Goal: Information Seeking & Learning: Learn about a topic

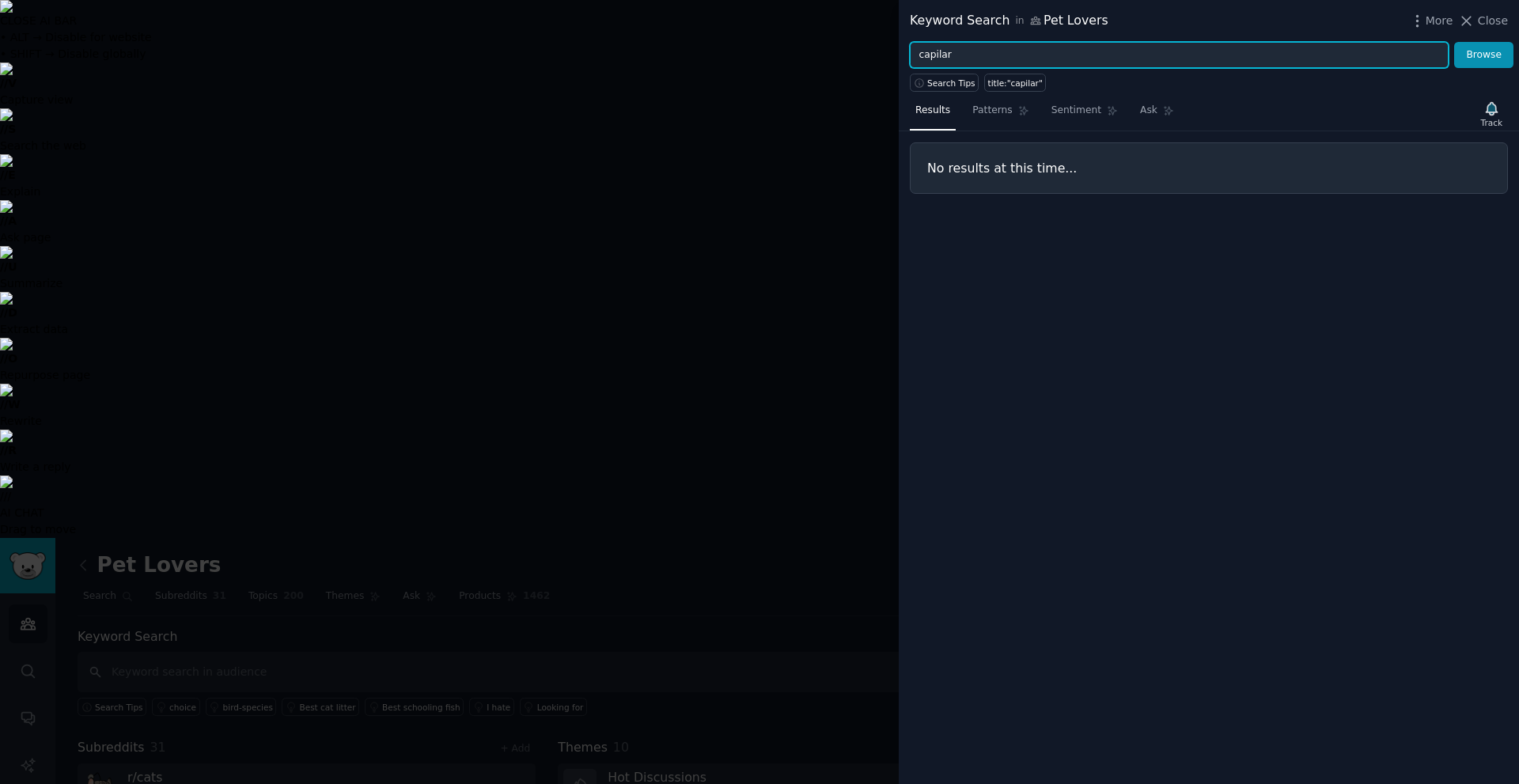
click at [937, 58] on input "capilar" at bounding box center [1179, 55] width 539 height 27
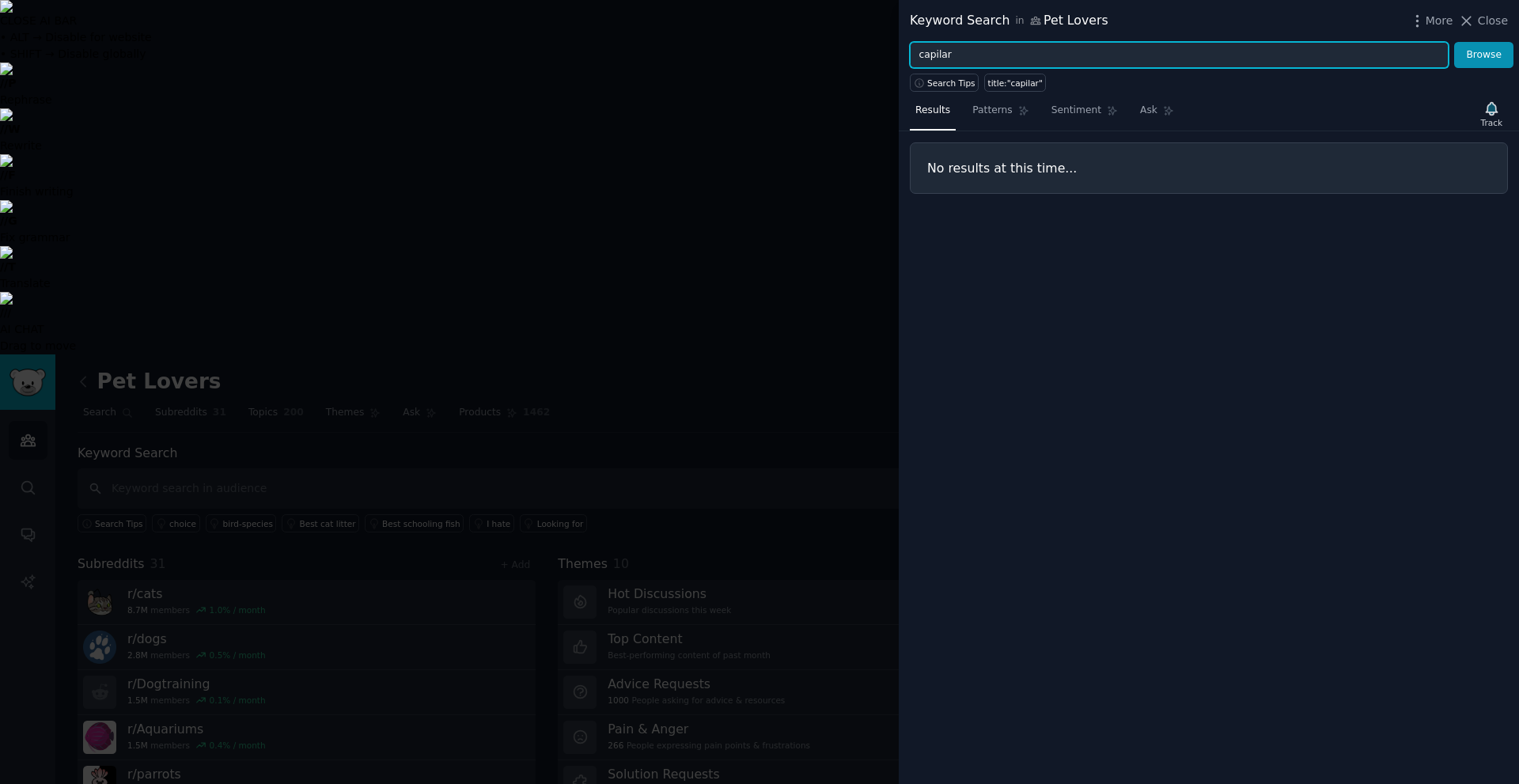
click at [937, 58] on input "capilar" at bounding box center [1179, 55] width 539 height 27
click at [1454, 42] on button "Browse" at bounding box center [1484, 55] width 60 height 27
click at [964, 58] on input "cabelo" at bounding box center [1179, 55] width 539 height 27
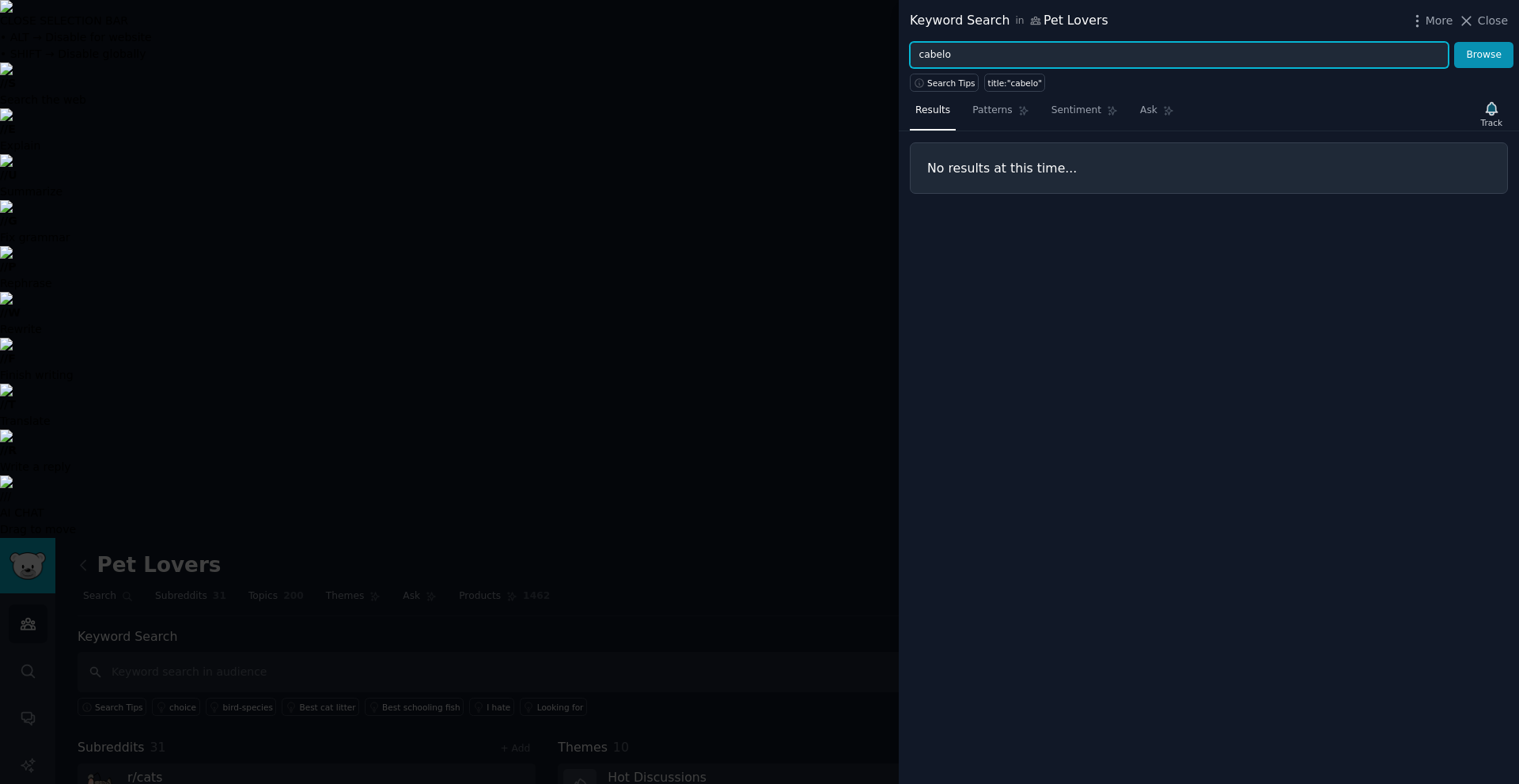
click at [964, 58] on input "cabelo" at bounding box center [1179, 55] width 539 height 27
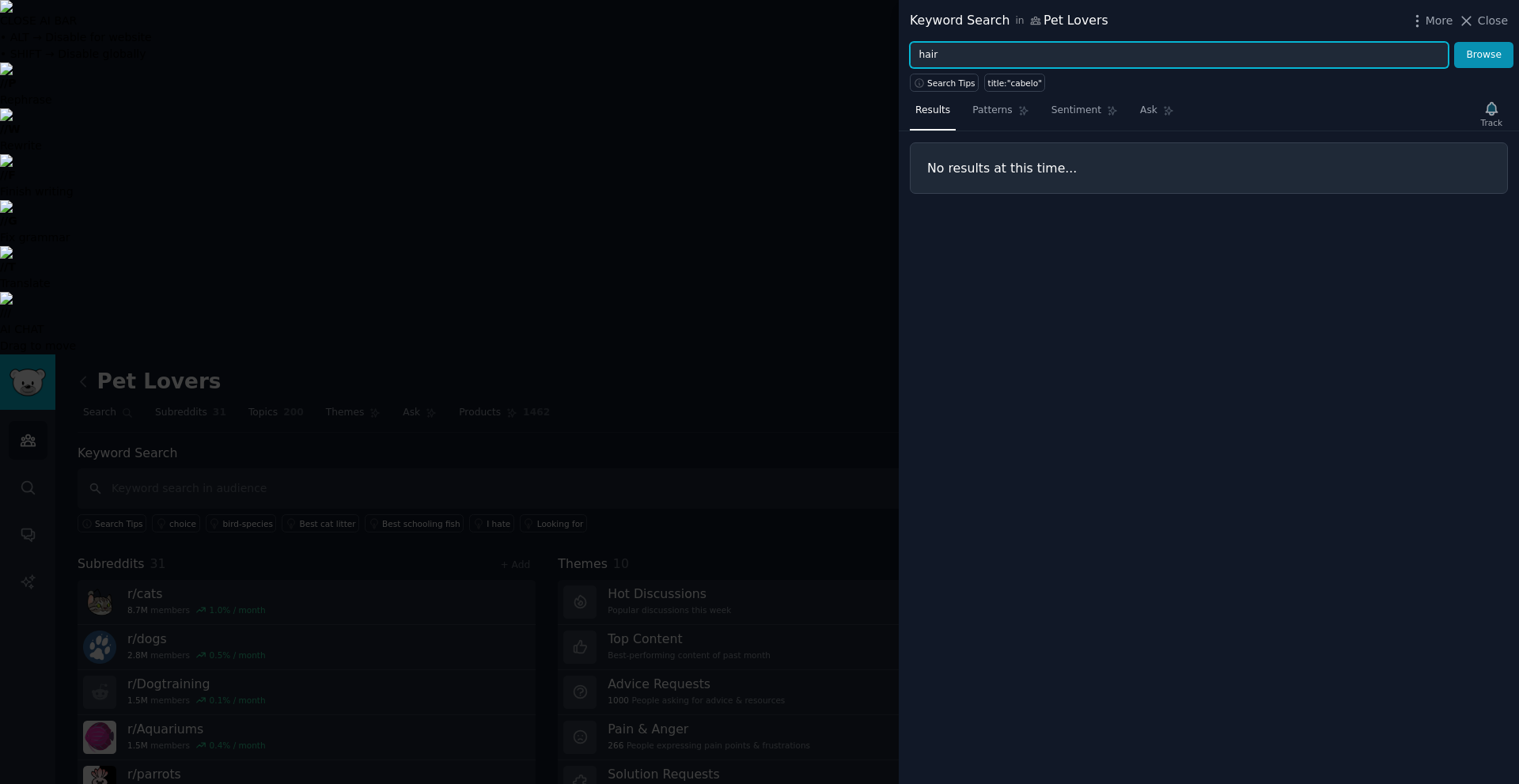
type input "hair"
click at [1454, 42] on button "Browse" at bounding box center [1484, 55] width 60 height 27
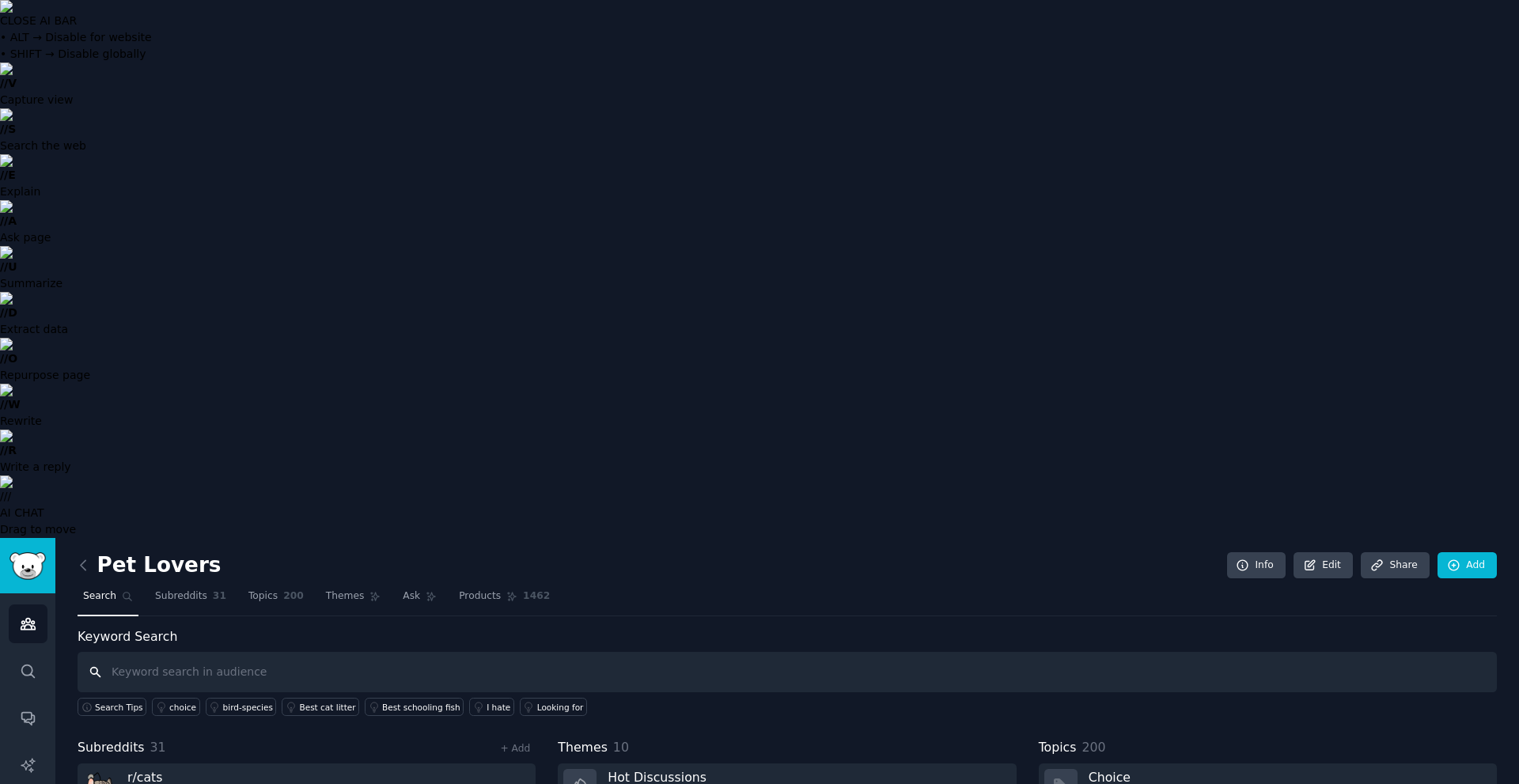
click at [146, 652] on input "text" at bounding box center [787, 672] width 1420 height 41
click at [161, 589] on span "Subreddits" at bounding box center [181, 596] width 53 height 14
